Goal: Task Accomplishment & Management: Manage account settings

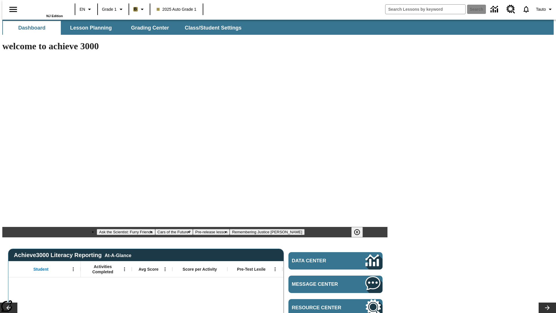
type input "-1"
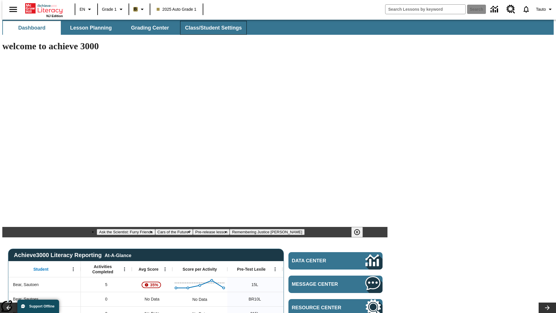
click at [210, 28] on span "Class/Student Settings" at bounding box center [213, 28] width 57 height 7
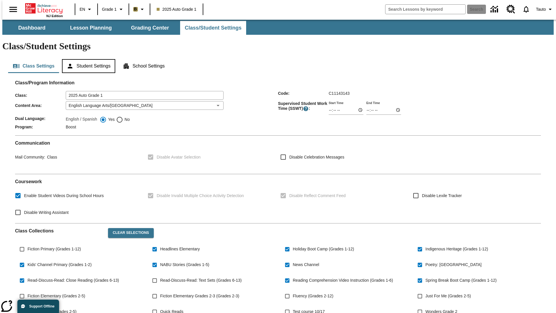
click at [87, 59] on button "Student Settings" at bounding box center [88, 66] width 53 height 14
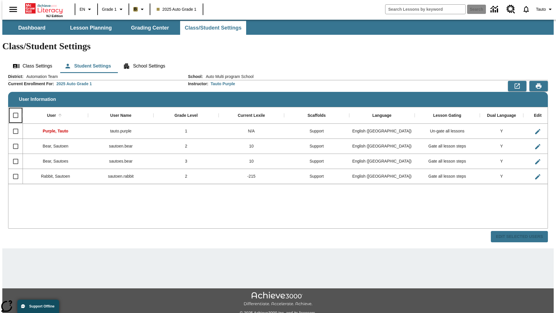
click at [13, 109] on input "Select all rows" at bounding box center [16, 115] width 12 height 12
checkbox input "true"
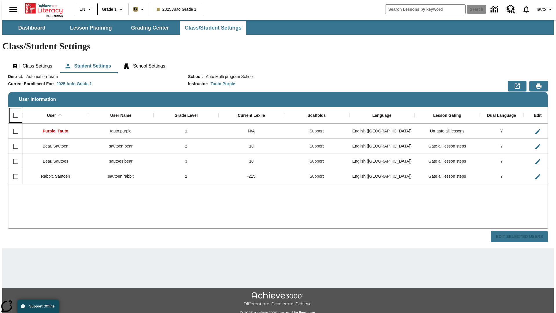
checkbox input "true"
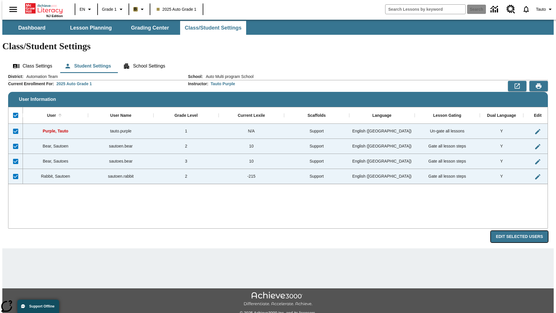
click at [524, 231] on button "Edit Selected Users" at bounding box center [519, 236] width 57 height 11
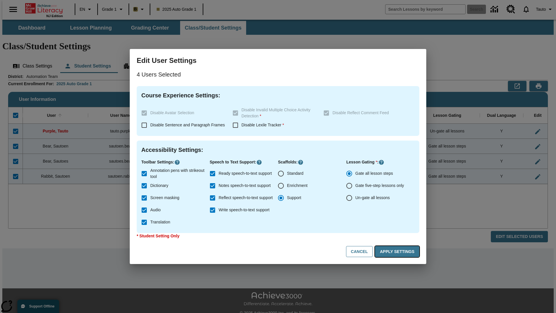
click at [398, 251] on button "Apply Settings" at bounding box center [397, 251] width 44 height 11
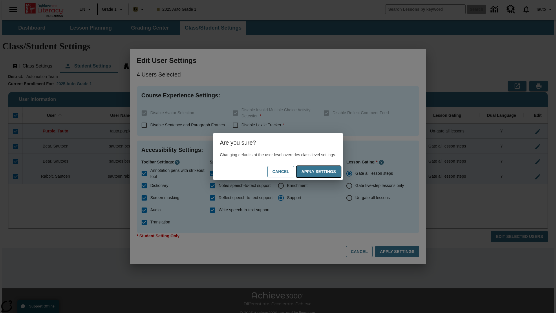
click at [324, 172] on button "Apply Settings" at bounding box center [319, 171] width 44 height 11
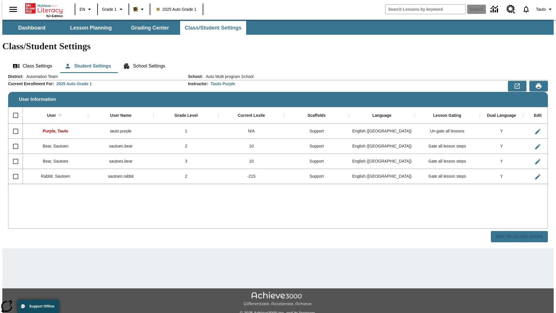
checkbox input "false"
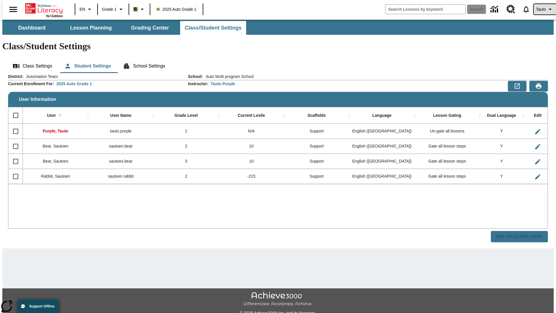
click at [542, 9] on span "Tauto" at bounding box center [541, 9] width 10 height 6
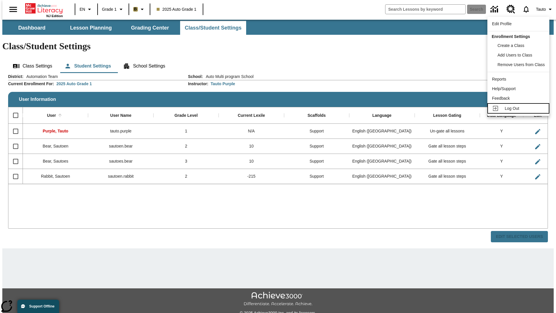
click at [519, 108] on span "Log Out" at bounding box center [512, 108] width 14 height 5
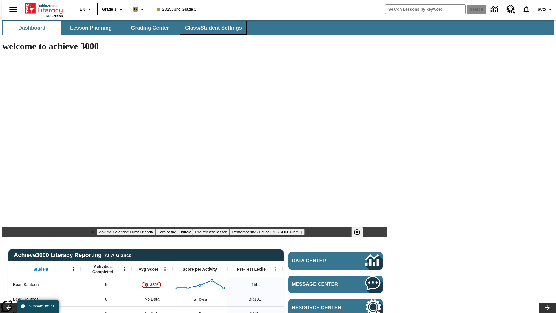
click at [210, 28] on span "Class/Student Settings" at bounding box center [213, 28] width 57 height 7
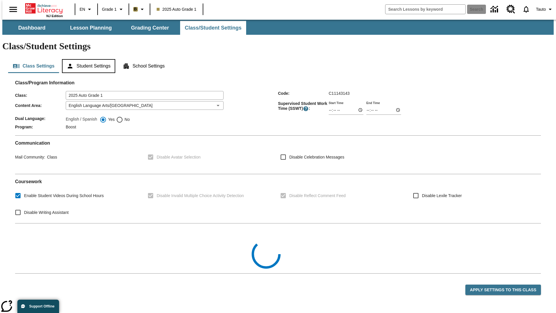
click at [87, 59] on button "Student Settings" at bounding box center [88, 66] width 53 height 14
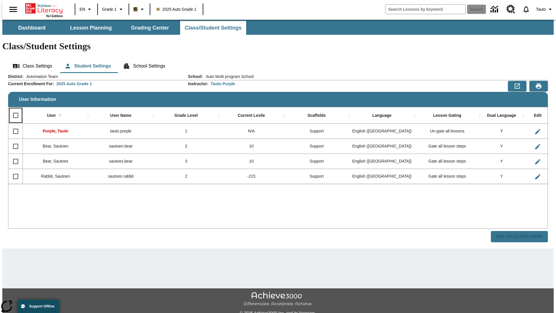
click at [13, 109] on input "Select all rows" at bounding box center [16, 115] width 12 height 12
checkbox input "true"
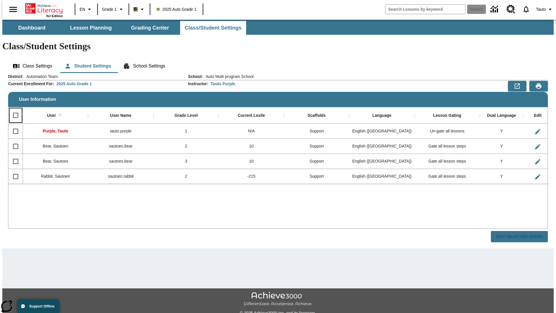
checkbox input "true"
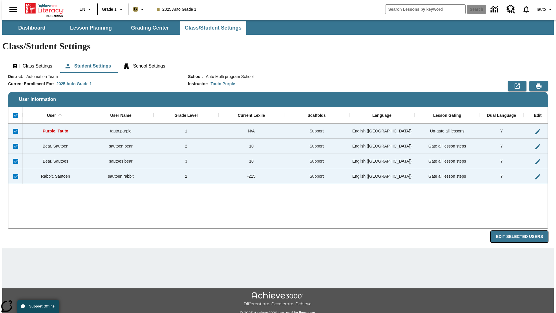
click at [524, 231] on button "Edit Selected Users" at bounding box center [519, 236] width 57 height 11
